Goal: Information Seeking & Learning: Learn about a topic

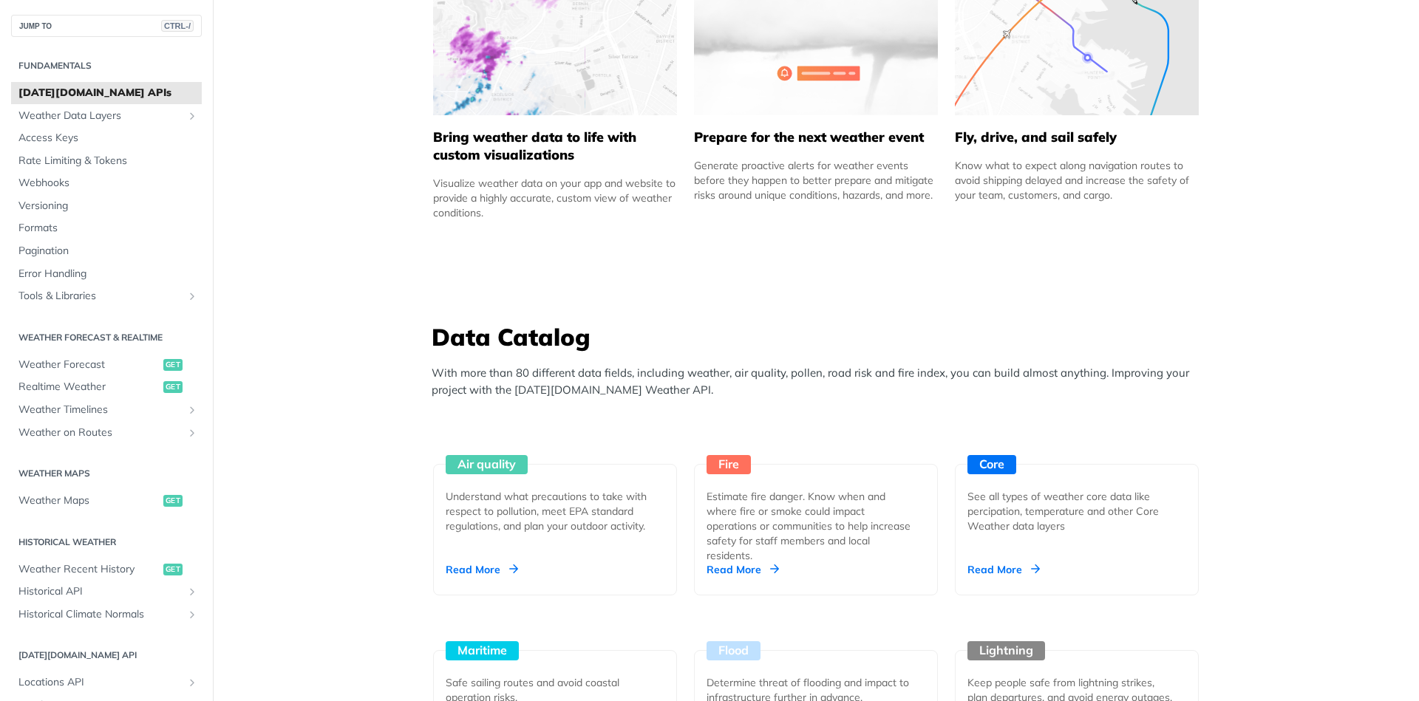
scroll to position [1330, 0]
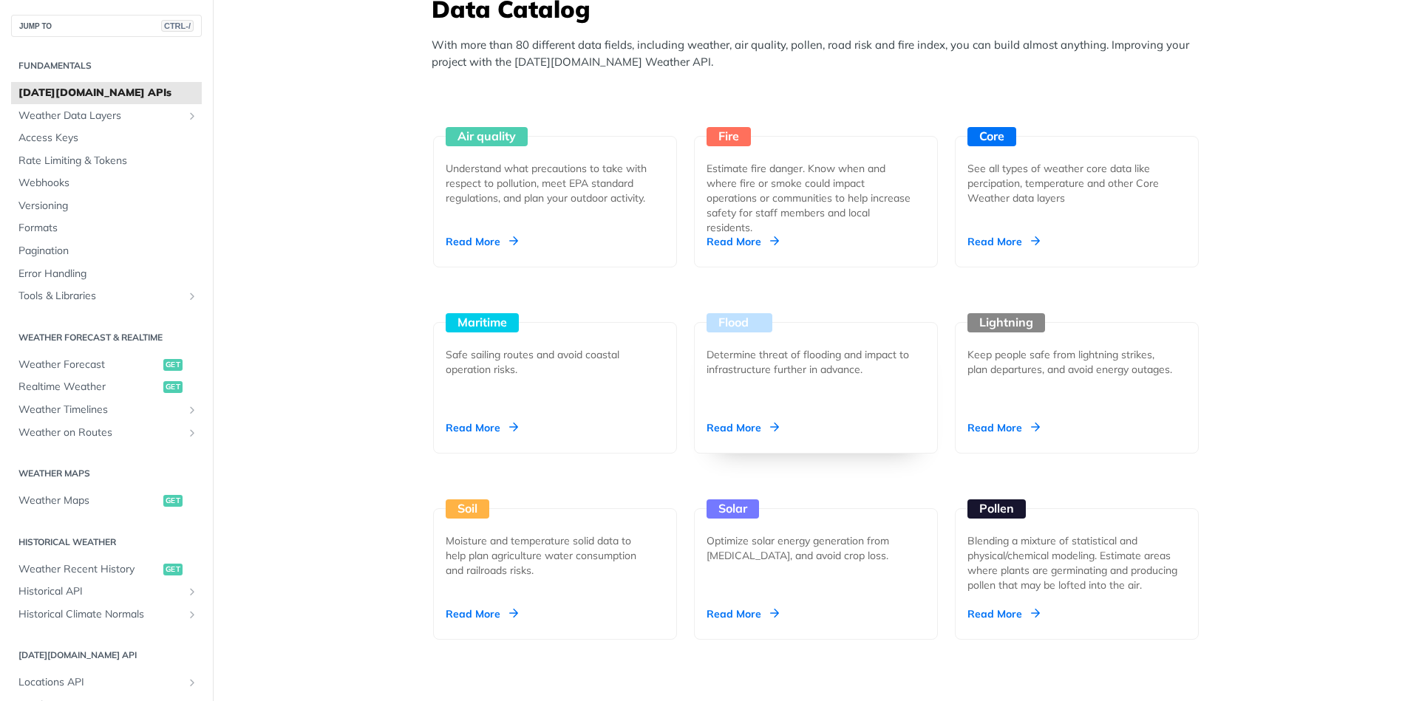
click at [743, 422] on div "Read More" at bounding box center [743, 428] width 72 height 15
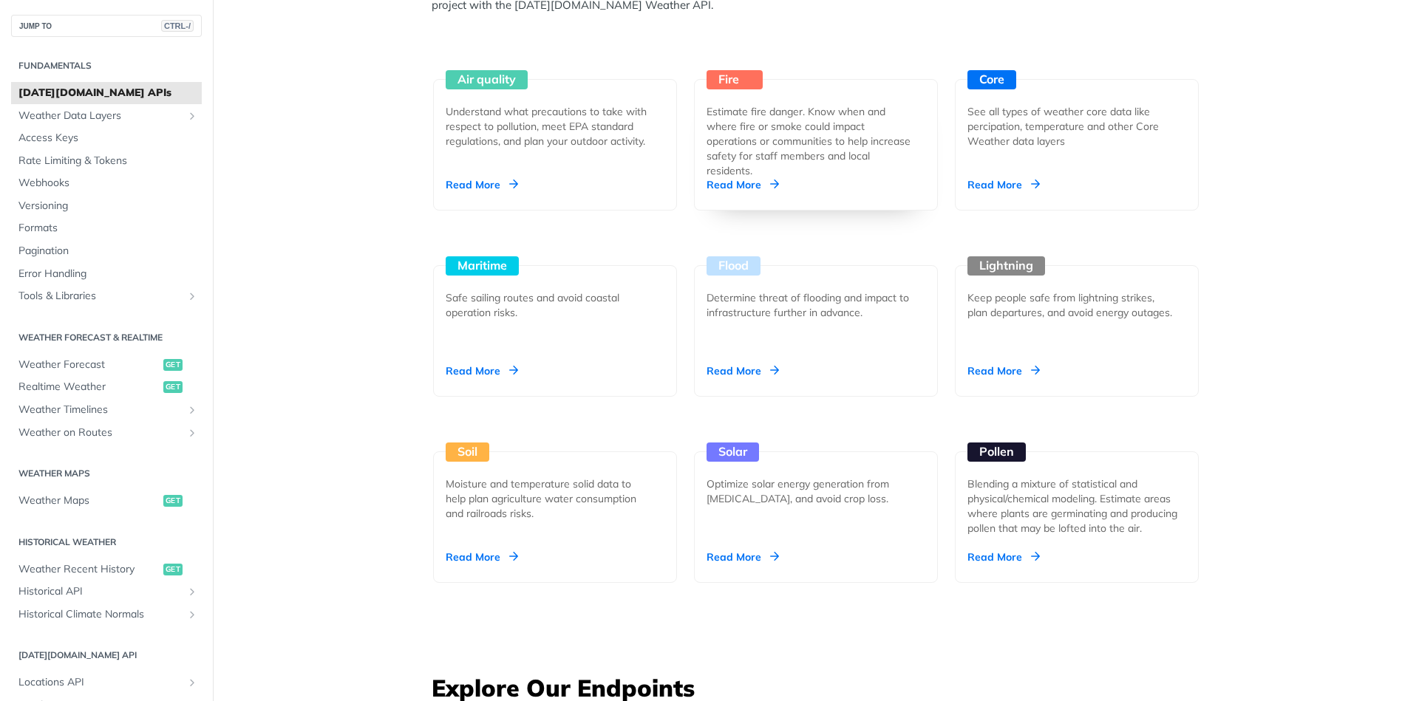
scroll to position [1419, 0]
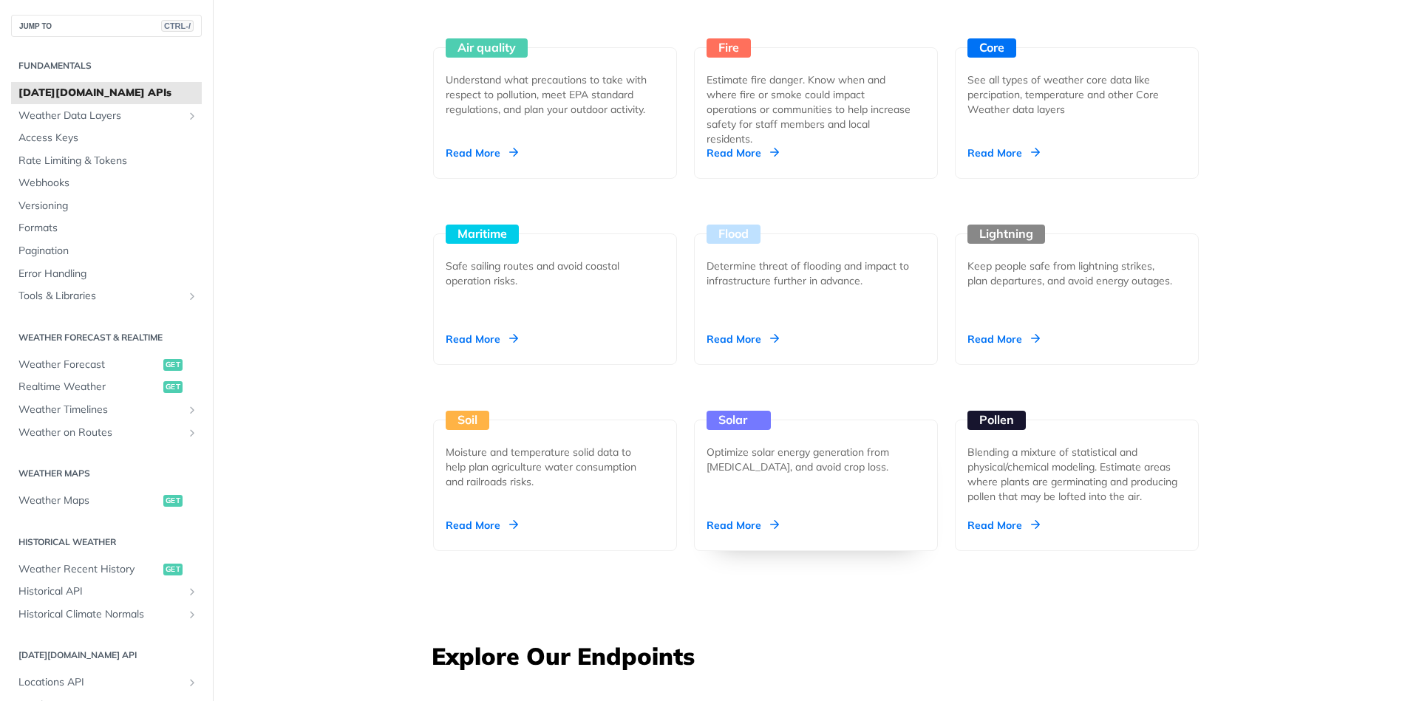
click at [731, 530] on div "Read More" at bounding box center [743, 525] width 72 height 15
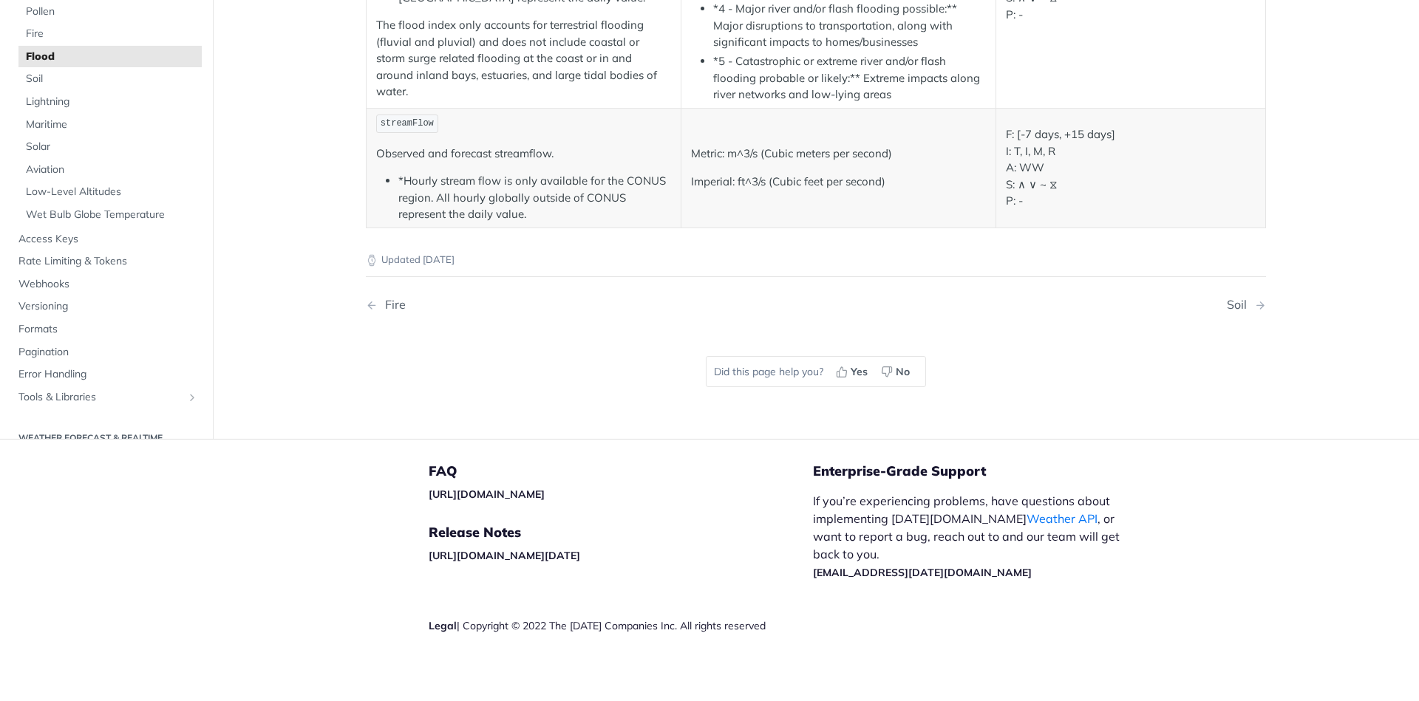
scroll to position [419, 0]
